Goal: Transaction & Acquisition: Purchase product/service

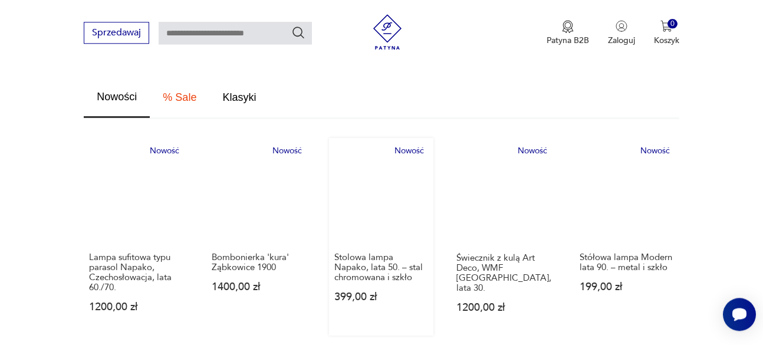
scroll to position [722, 0]
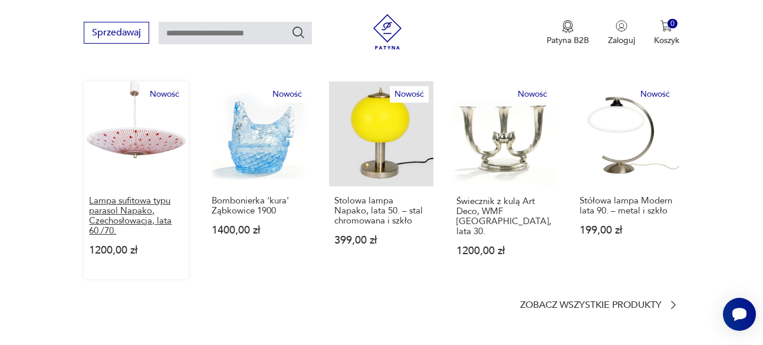
click at [132, 196] on p "Lampa sufitowa typu parasol Napako, Czechosłowacja, lata 60./70." at bounding box center [136, 216] width 94 height 40
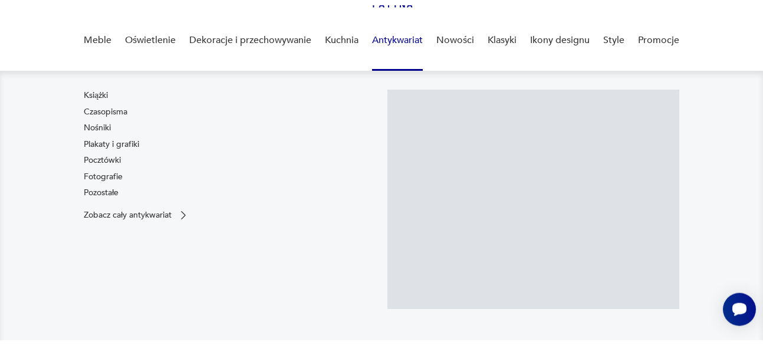
scroll to position [120, 0]
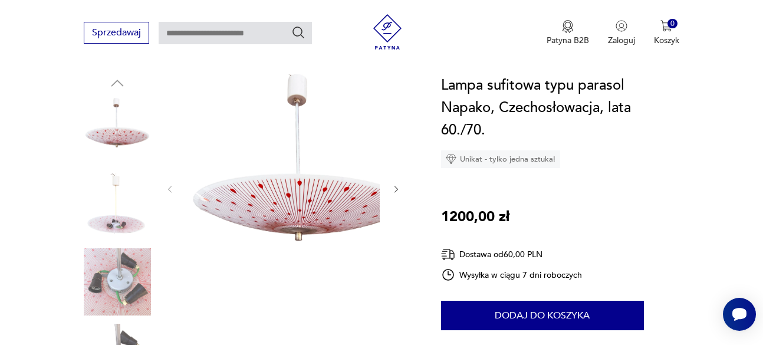
click at [401, 189] on icon "button" at bounding box center [396, 189] width 9 height 9
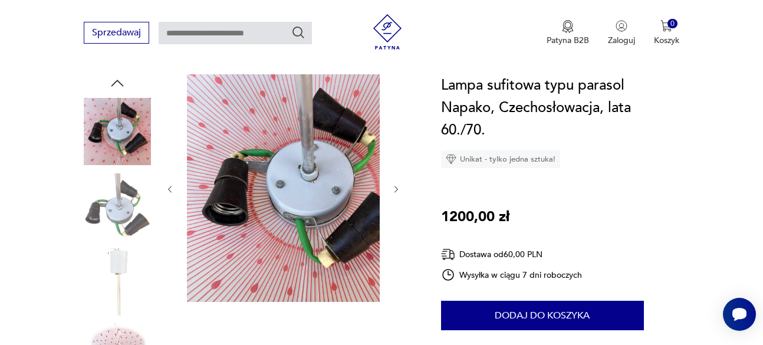
click at [401, 189] on icon "button" at bounding box center [396, 189] width 9 height 9
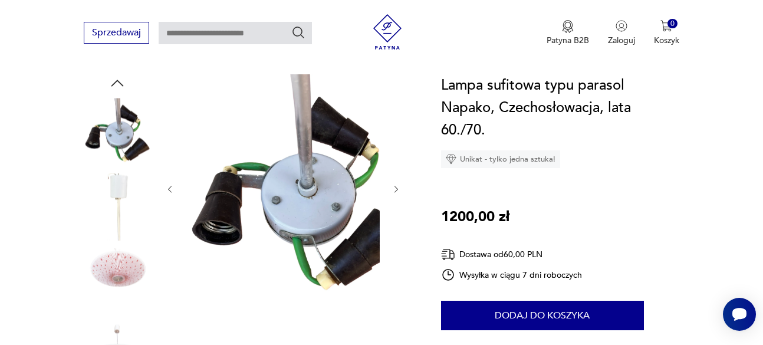
click at [401, 189] on icon "button" at bounding box center [396, 189] width 9 height 9
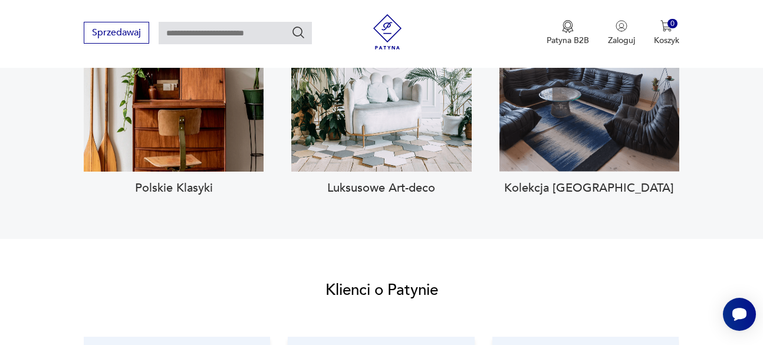
scroll to position [1533, 0]
